Goal: Navigation & Orientation: Find specific page/section

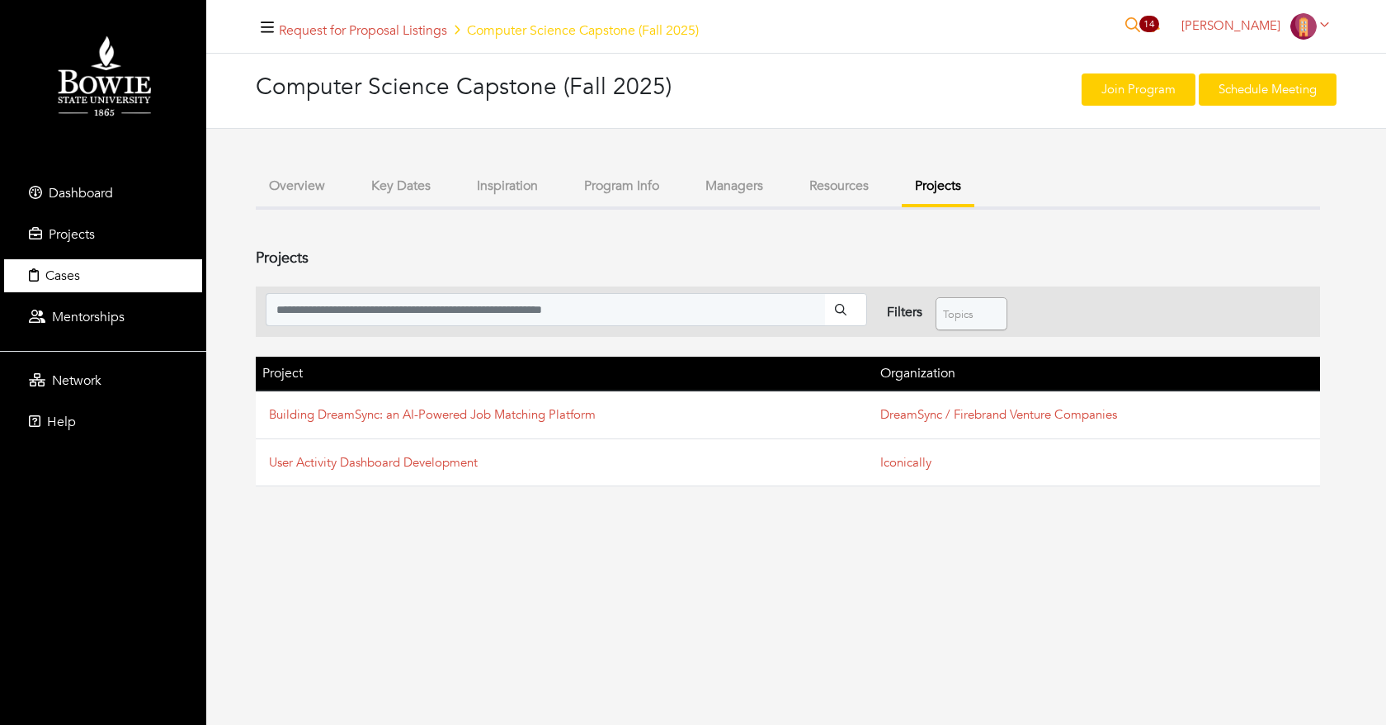
click at [45, 276] on span "Cases" at bounding box center [62, 276] width 35 height 18
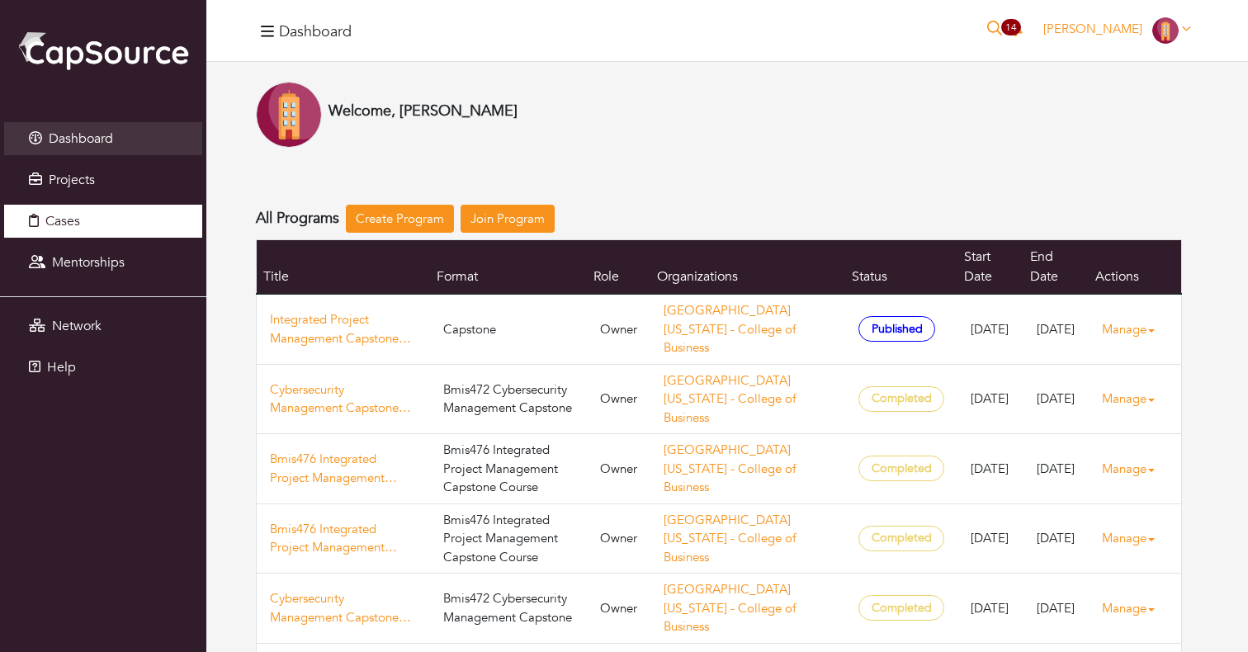
click at [114, 220] on link "Cases" at bounding box center [103, 221] width 198 height 33
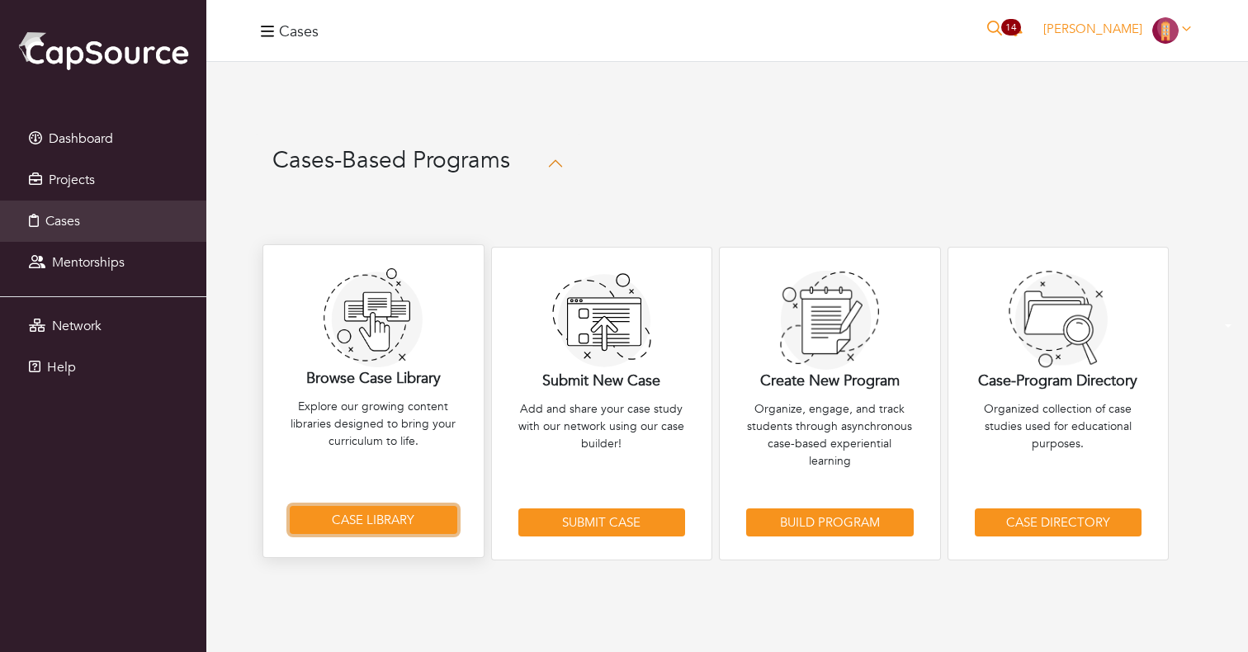
click at [384, 512] on link "Case Library" at bounding box center [374, 520] width 168 height 29
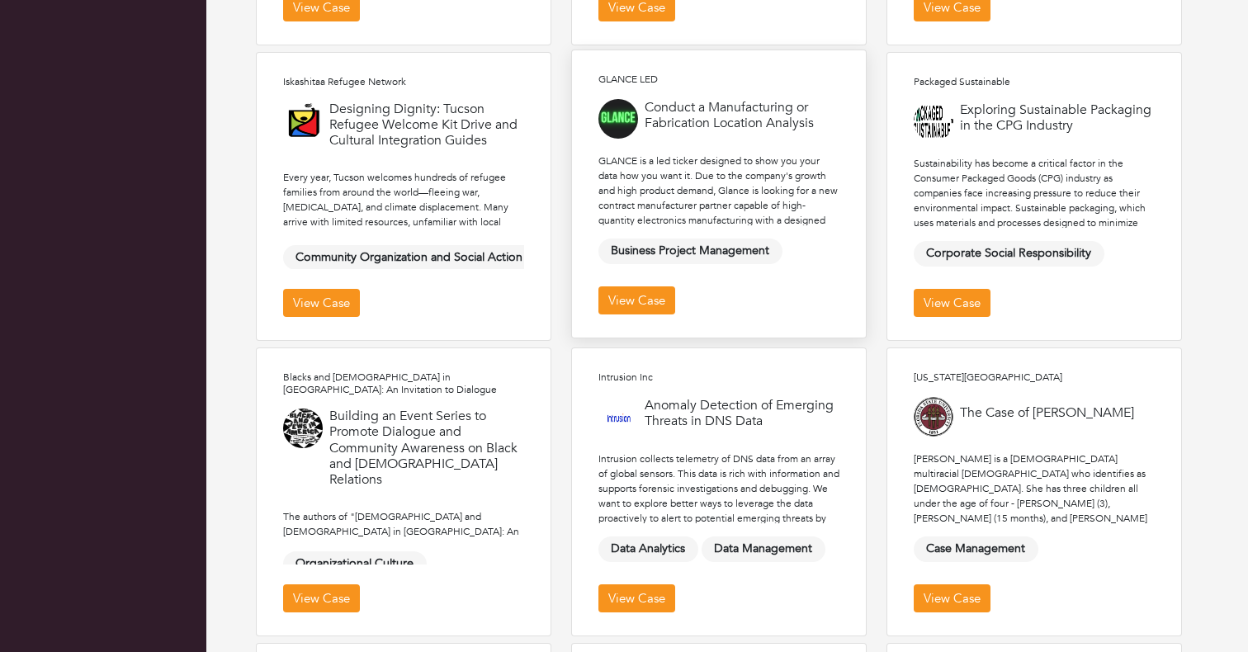
scroll to position [2620, 0]
